Goal: Task Accomplishment & Management: Use online tool/utility

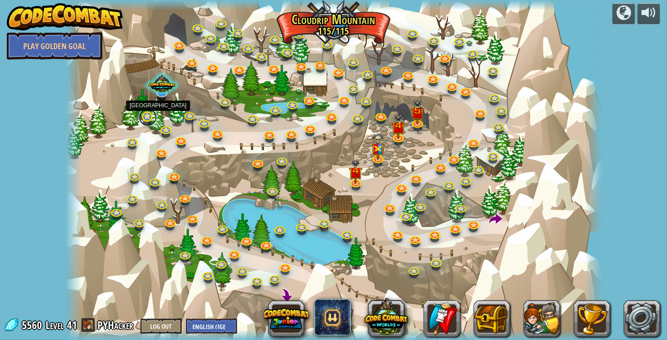
click at [146, 120] on link at bounding box center [148, 117] width 18 height 18
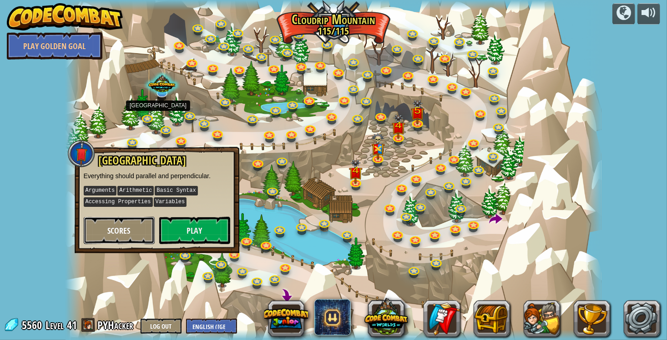
click at [141, 231] on button "Scores" at bounding box center [119, 230] width 71 height 27
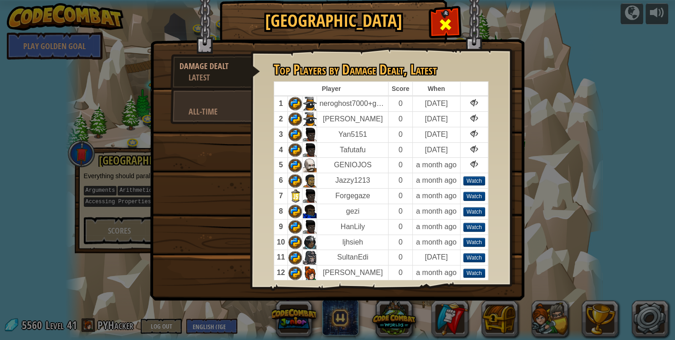
click at [448, 19] on span at bounding box center [445, 24] width 15 height 15
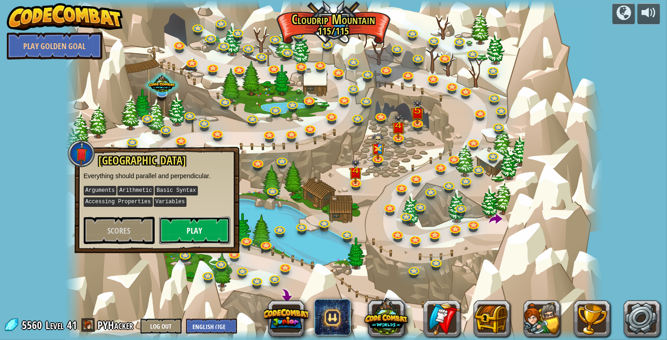
click at [200, 231] on button "Play" at bounding box center [194, 230] width 71 height 27
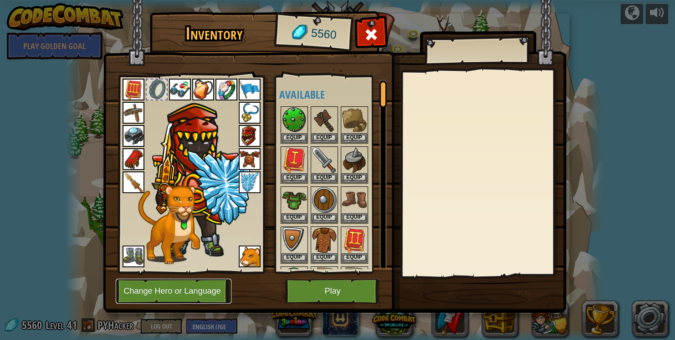
click at [215, 282] on button "Change Hero or Language" at bounding box center [174, 291] width 116 height 25
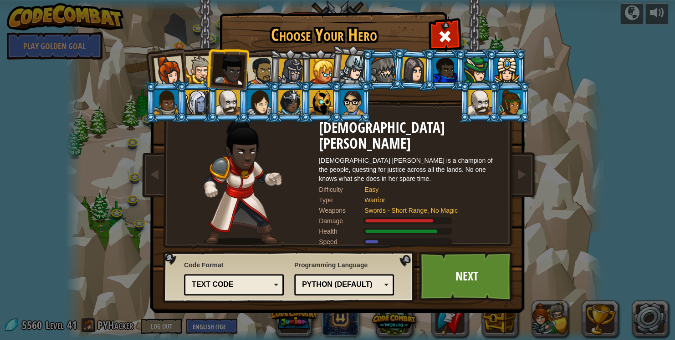
click at [324, 97] on div at bounding box center [321, 102] width 24 height 25
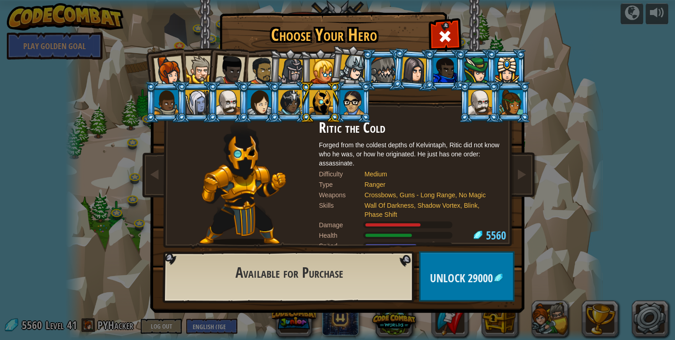
click at [508, 104] on div at bounding box center [511, 102] width 24 height 25
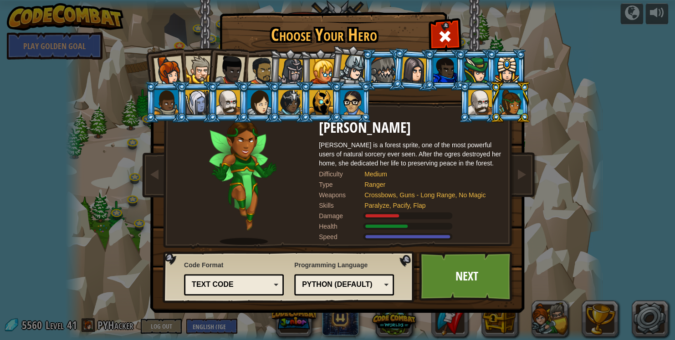
click at [351, 97] on div at bounding box center [352, 102] width 24 height 25
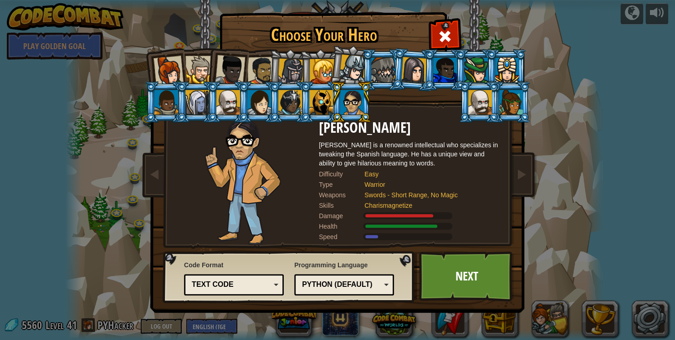
click at [316, 100] on div at bounding box center [321, 102] width 24 height 25
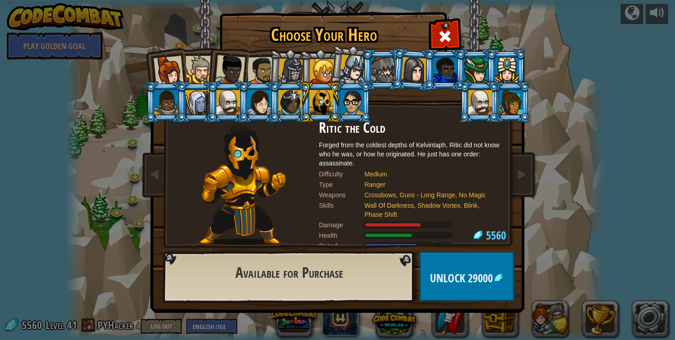
click at [283, 102] on div at bounding box center [290, 102] width 24 height 25
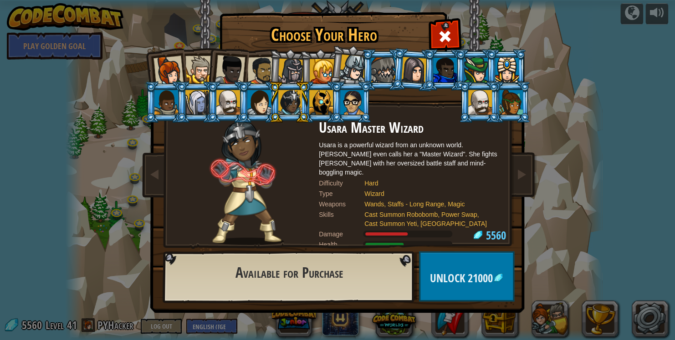
click at [310, 99] on div at bounding box center [321, 102] width 24 height 25
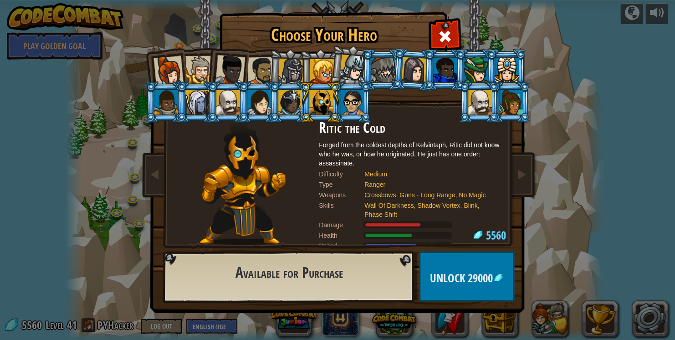
click at [339, 100] on li at bounding box center [320, 101] width 41 height 41
drag, startPoint x: 343, startPoint y: 100, endPoint x: 362, endPoint y: 137, distance: 41.7
click at [343, 100] on div at bounding box center [352, 102] width 24 height 25
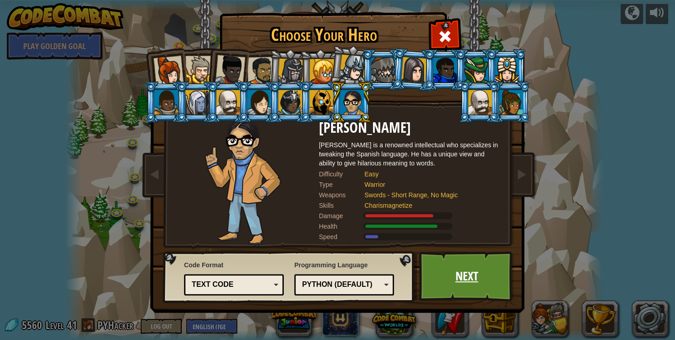
click at [455, 273] on link "Next" at bounding box center [466, 277] width 95 height 50
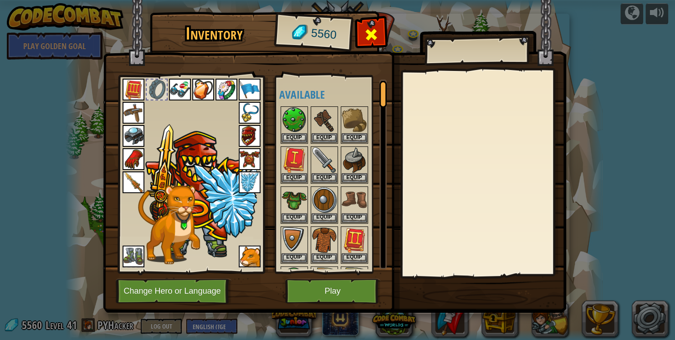
click at [371, 30] on span at bounding box center [370, 34] width 15 height 15
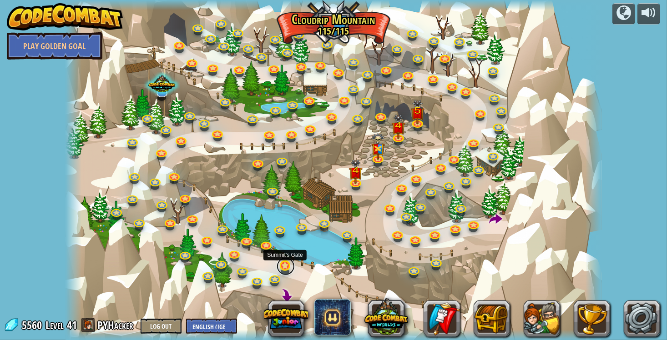
click at [288, 270] on link at bounding box center [286, 267] width 18 height 18
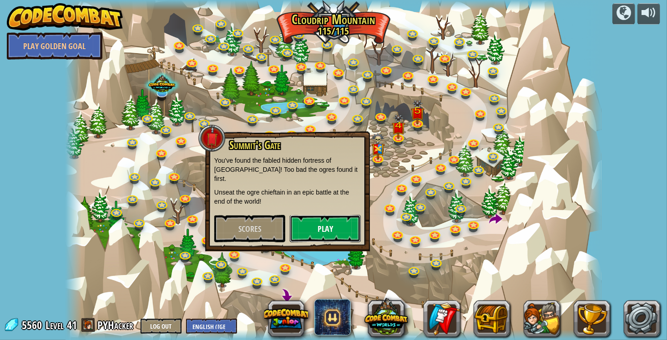
click at [325, 220] on button "Play" at bounding box center [325, 228] width 71 height 27
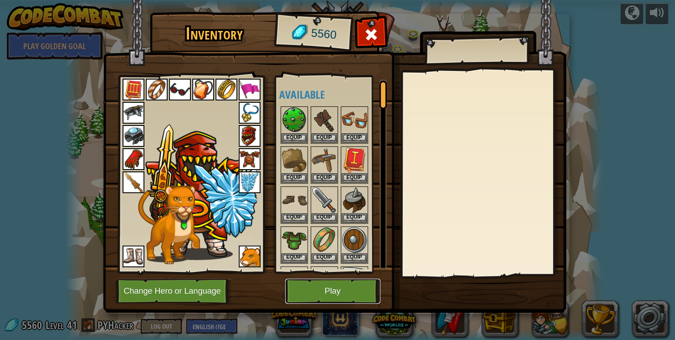
click at [327, 280] on button "Play" at bounding box center [332, 291] width 95 height 25
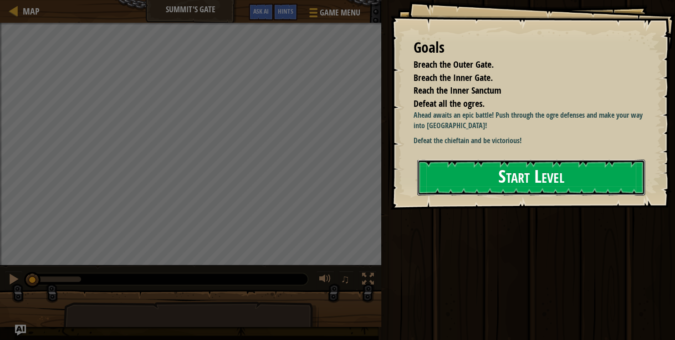
click at [482, 188] on button "Start Level" at bounding box center [531, 178] width 228 height 36
